Goal: Contribute content

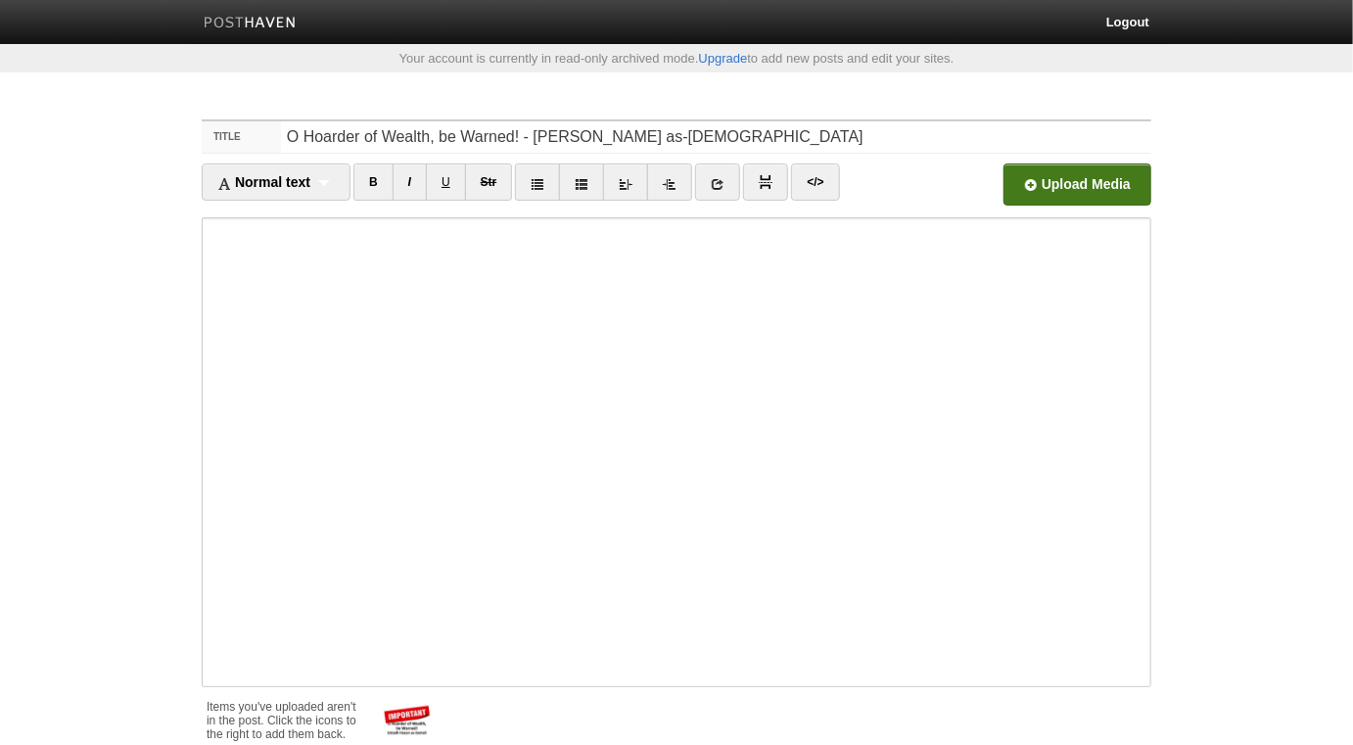
click at [1104, 183] on input "file" at bounding box center [486, 190] width 1482 height 100
click at [1111, 180] on input "file" at bounding box center [486, 190] width 1482 height 100
click at [434, 693] on link at bounding box center [431, 702] width 20 height 21
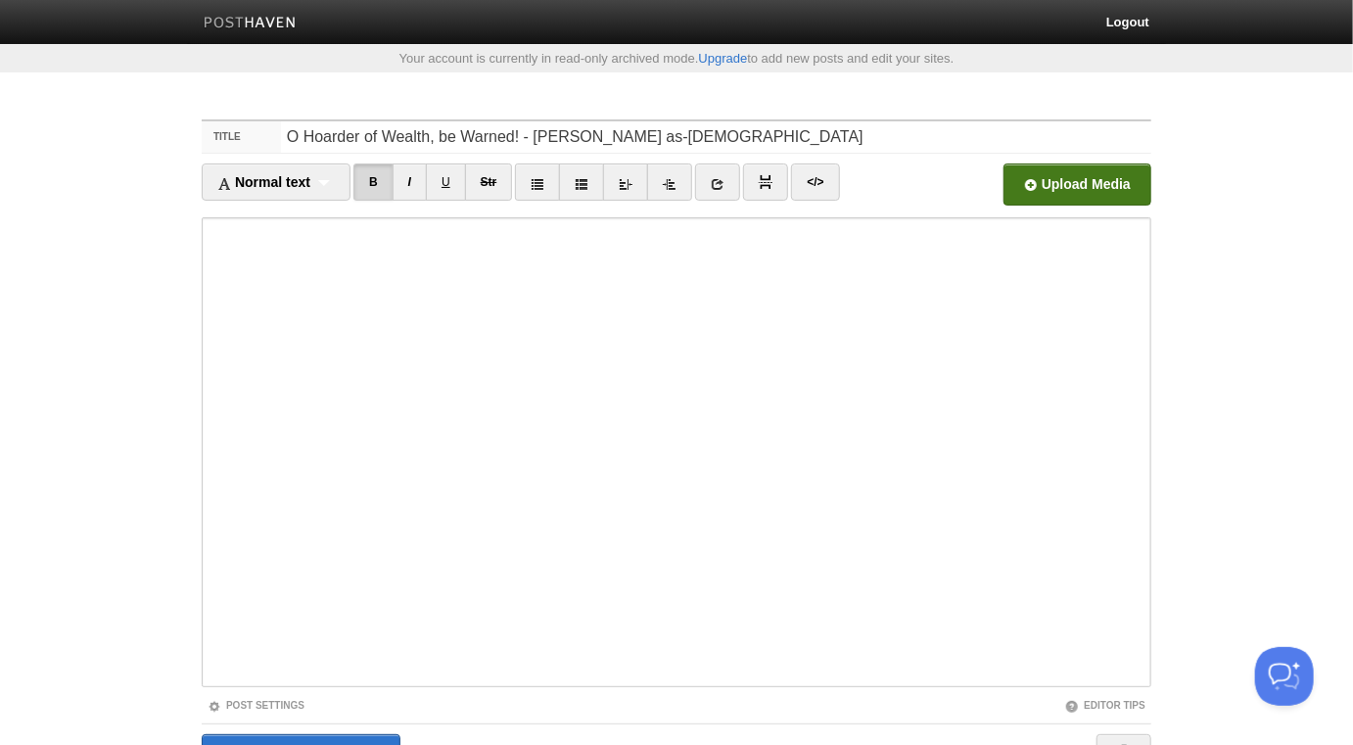
scroll to position [110, 0]
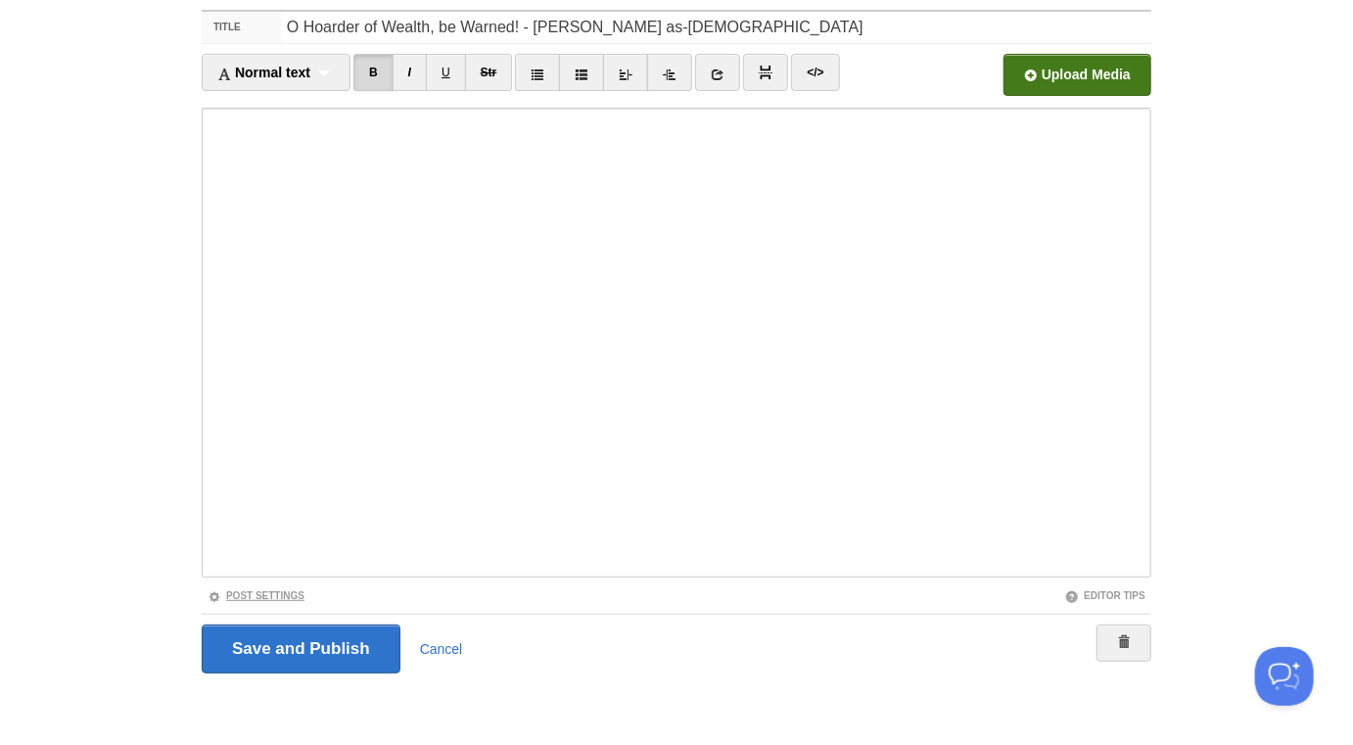
click at [295, 596] on link "Post Settings" at bounding box center [256, 595] width 97 height 11
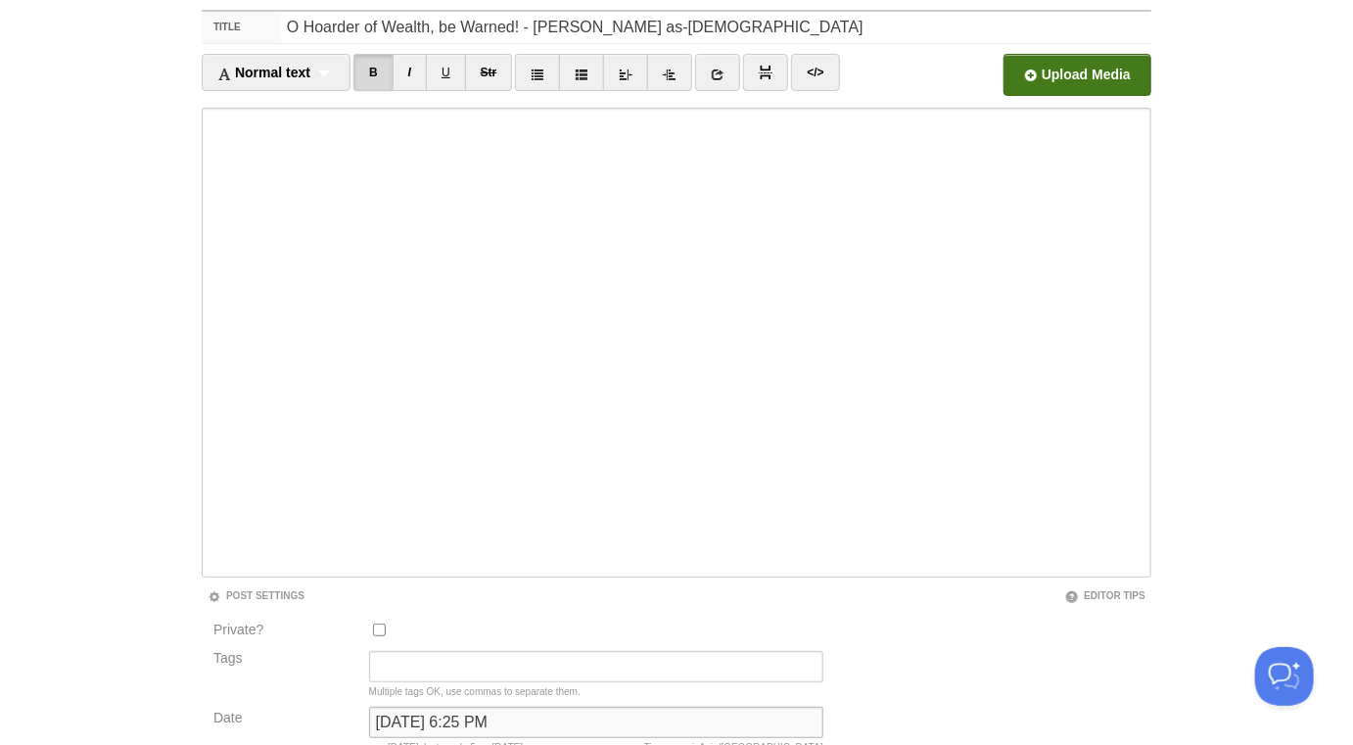
click at [469, 720] on input "October 1, 2022 at 6:25 PM" at bounding box center [596, 722] width 454 height 31
type input "now"
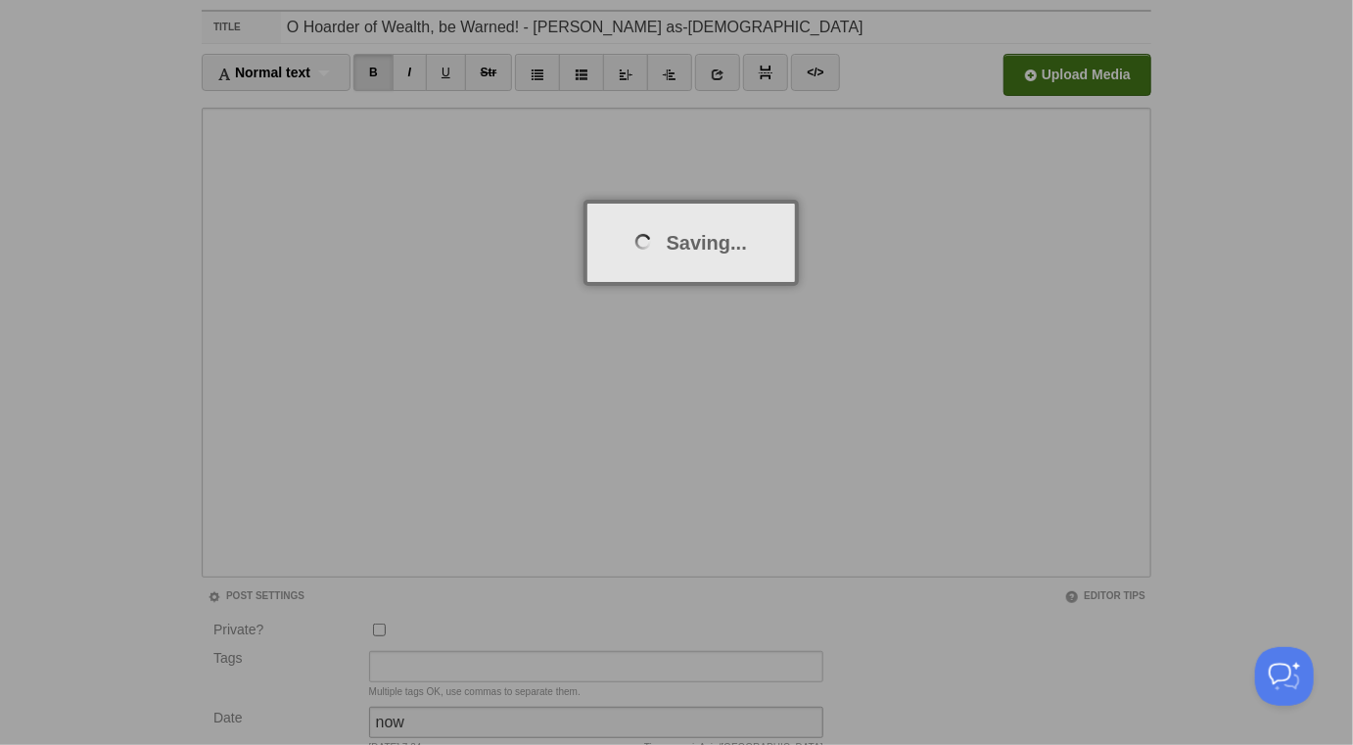
scroll to position [0, 0]
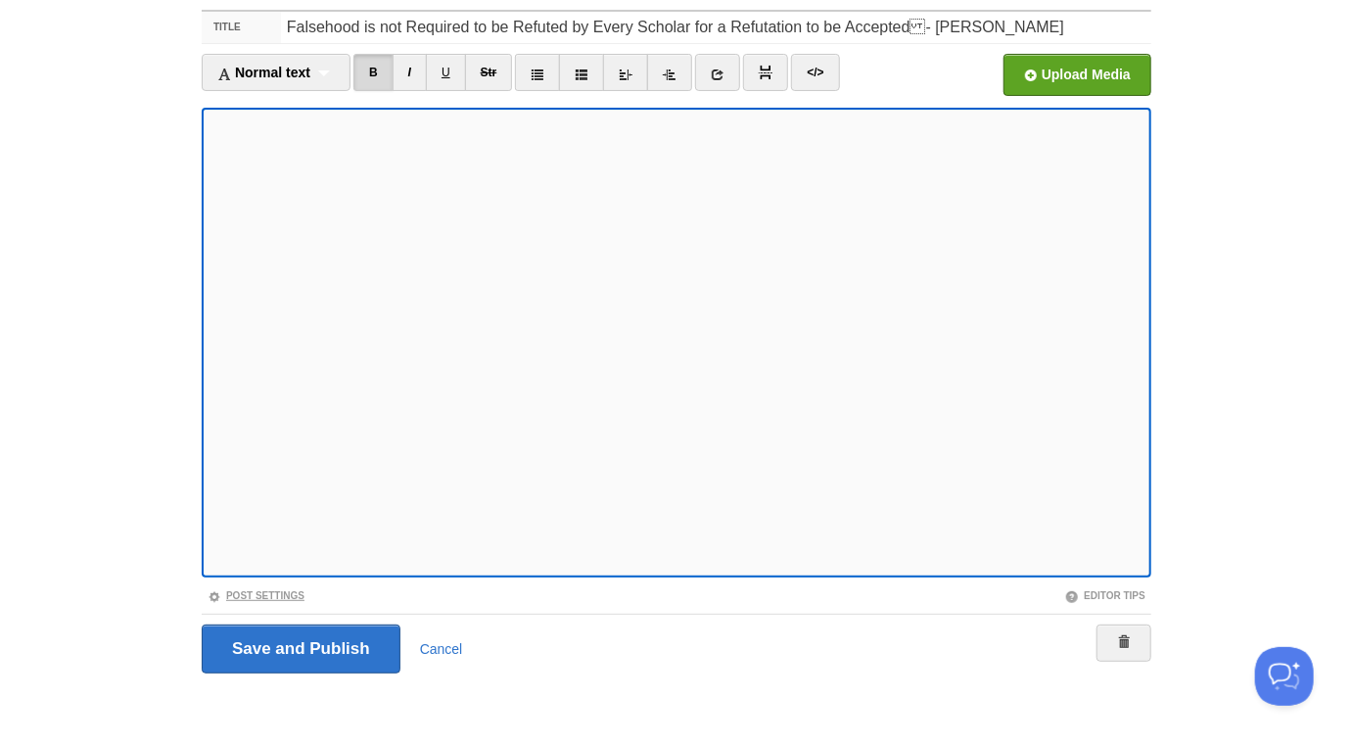
click at [301, 591] on link "Post Settings" at bounding box center [256, 595] width 97 height 11
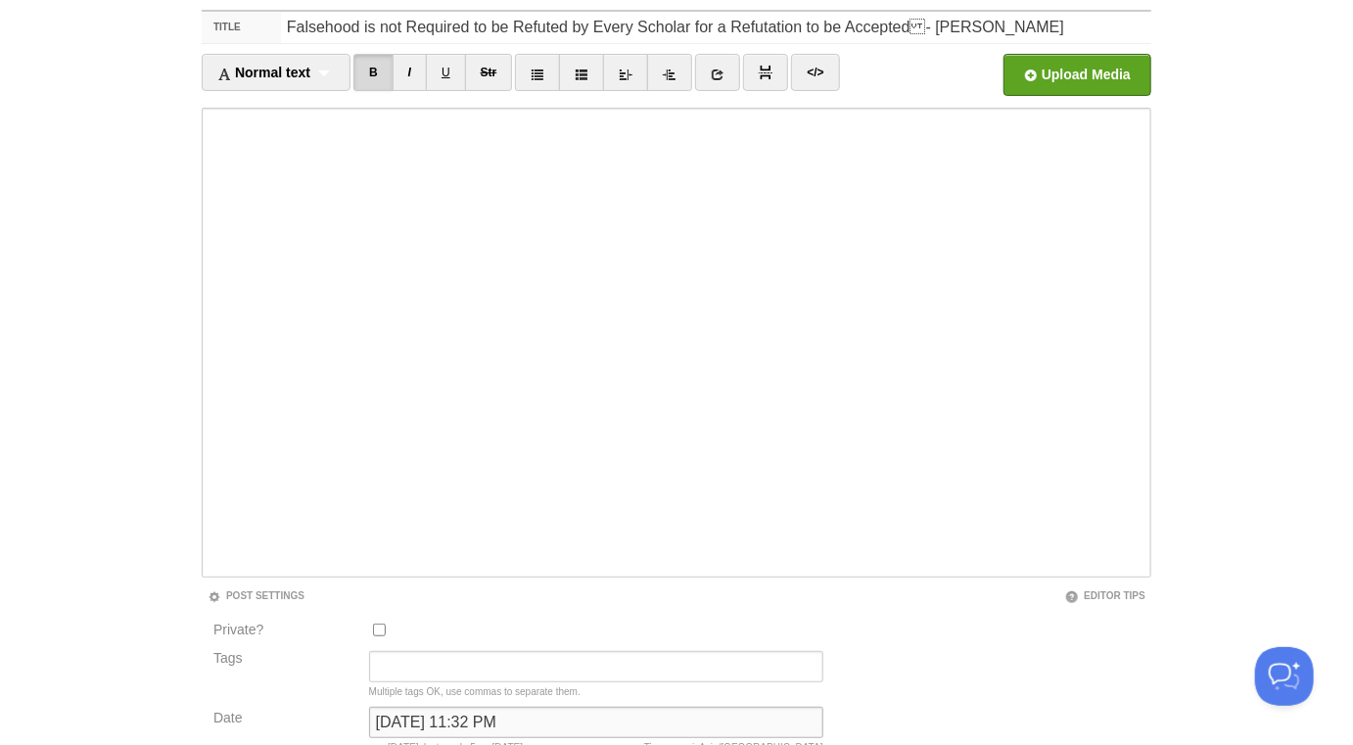
click at [512, 719] on input "[DATE] 11:32 PM" at bounding box center [596, 722] width 454 height 31
type input "now"
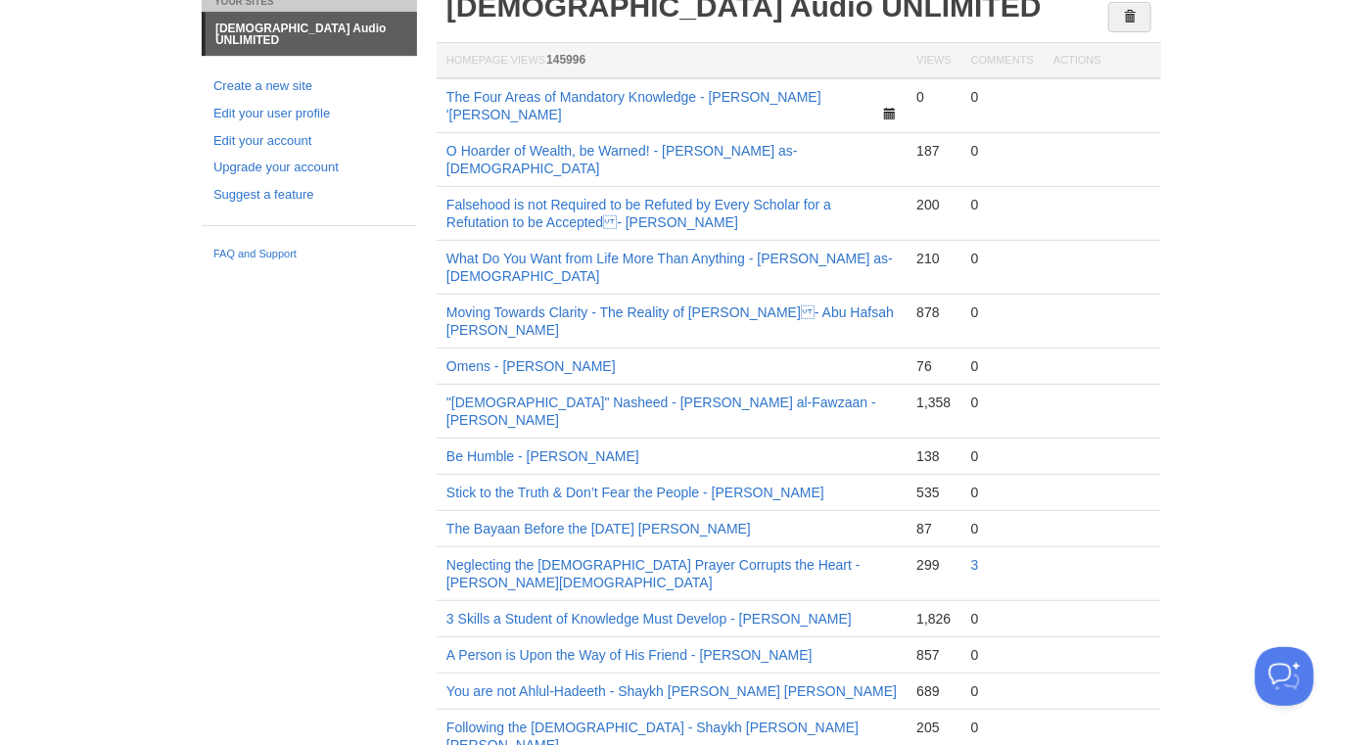
scroll to position [102, 0]
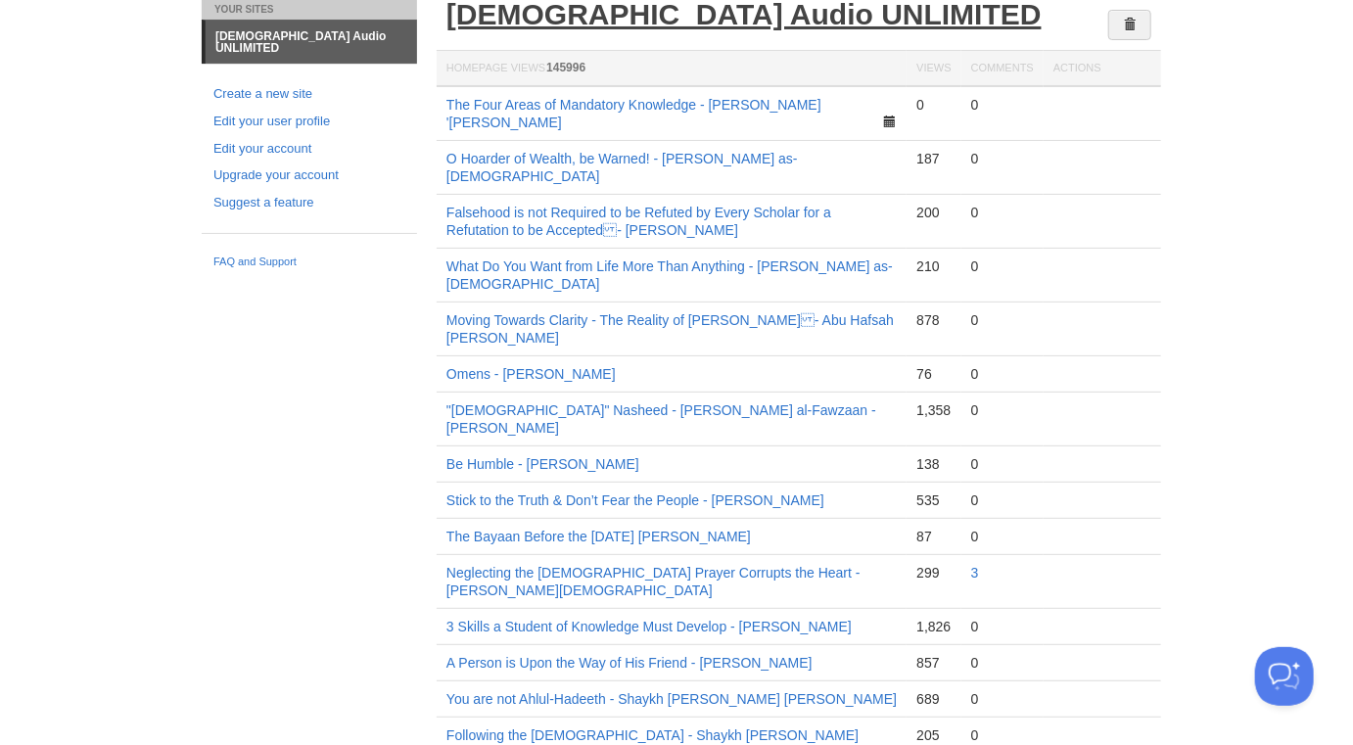
click at [550, 21] on link "[DEMOGRAPHIC_DATA] Audio UNLIMITED" at bounding box center [743, 14] width 595 height 32
